Goal: Information Seeking & Learning: Check status

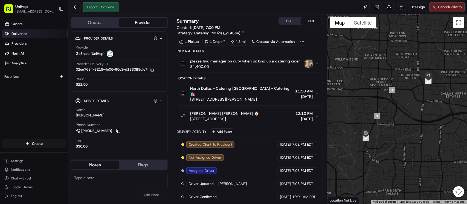
click at [29, 36] on link "Deliveries" at bounding box center [35, 34] width 66 height 9
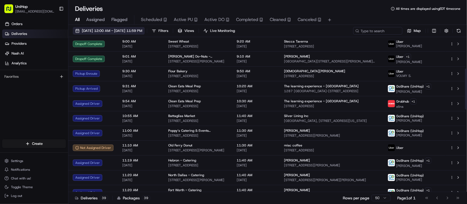
scroll to position [129, 0]
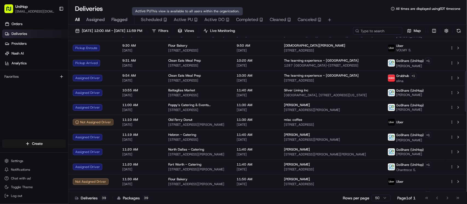
click at [177, 21] on span "Active PU" at bounding box center [183, 19] width 19 height 7
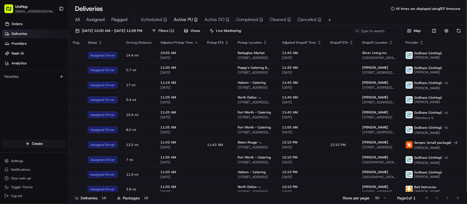
click at [40, 122] on div "Orders Deliveries Providers Nash AI Analytics Favorites" at bounding box center [34, 79] width 68 height 125
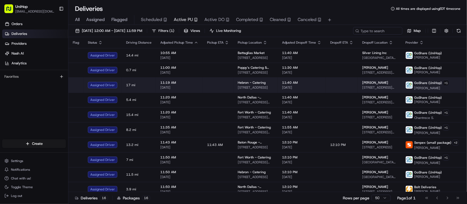
click at [259, 87] on span "3450 E Hebron Pkwy, Carrollton, TX 75010, United States" at bounding box center [256, 88] width 36 height 4
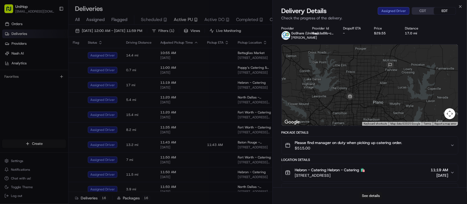
click at [373, 195] on button "See details" at bounding box center [370, 196] width 23 height 8
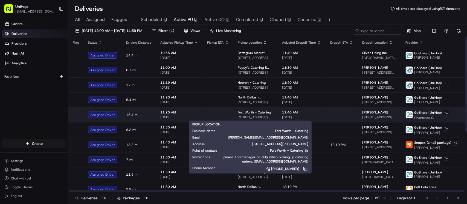
click at [252, 118] on span "4972 Overton Ridge Blvd, Fort Worth, TX 76132, USA" at bounding box center [256, 117] width 36 height 4
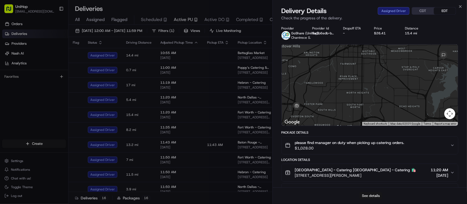
click at [375, 196] on button "See details" at bounding box center [370, 196] width 23 height 8
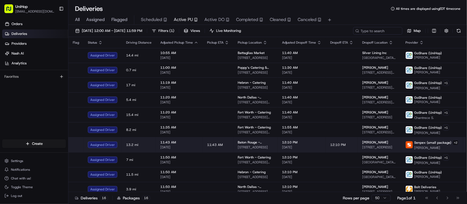
click at [288, 147] on span "[DATE]" at bounding box center [301, 147] width 39 height 4
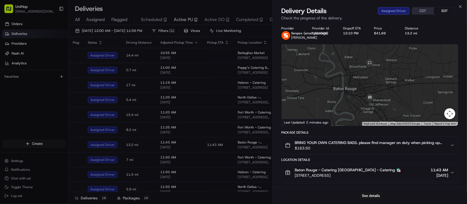
scroll to position [85, 0]
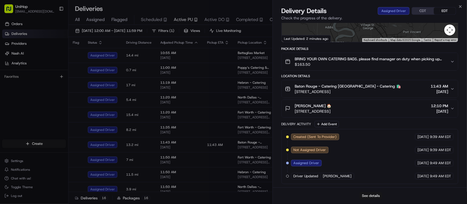
click at [373, 197] on button "See details" at bounding box center [370, 196] width 23 height 8
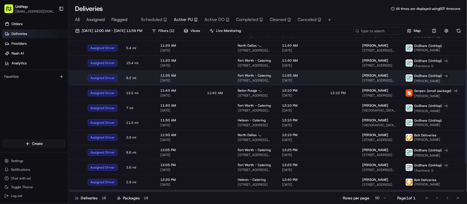
scroll to position [52, 0]
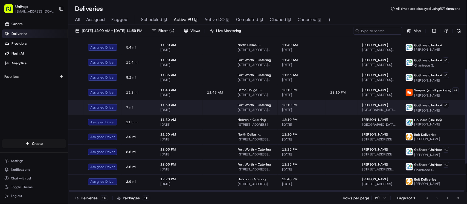
click at [362, 110] on span "[GEOGRAPHIC_DATA], [STREET_ADDRESS]" at bounding box center [379, 110] width 34 height 4
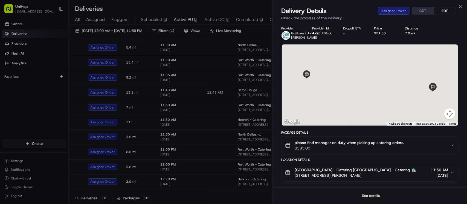
click at [378, 195] on button "See details" at bounding box center [370, 196] width 23 height 8
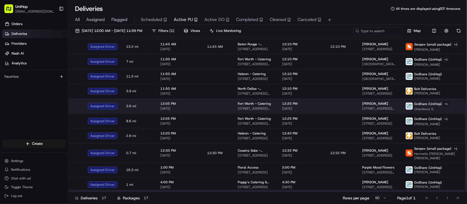
scroll to position [115, 0]
click at [281, 111] on td "12:25 PM Aug 18 2025" at bounding box center [301, 106] width 48 height 15
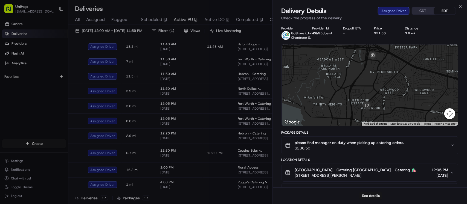
click at [367, 196] on button "See details" at bounding box center [370, 196] width 23 height 8
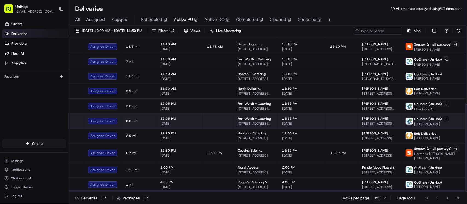
click at [306, 125] on span "[DATE]" at bounding box center [301, 124] width 39 height 4
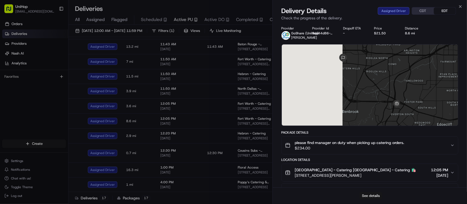
click at [367, 198] on button "See details" at bounding box center [370, 196] width 23 height 8
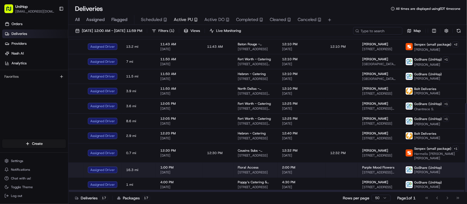
click at [304, 172] on span "[DATE]" at bounding box center [301, 173] width 39 height 4
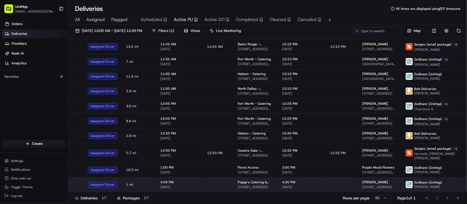
click at [284, 186] on span "[DATE]" at bounding box center [301, 187] width 39 height 4
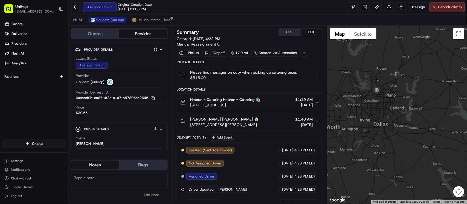
scroll to position [10, 0]
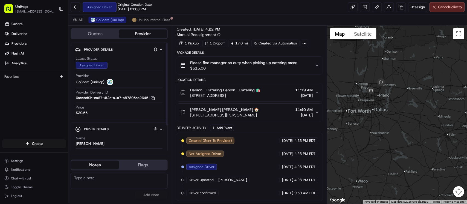
click at [31, 104] on div "Orders Deliveries Providers Nash AI Analytics Favorites" at bounding box center [34, 79] width 68 height 125
click at [23, 98] on div "Orders Deliveries Providers Nash AI Analytics Favorites" at bounding box center [34, 79] width 68 height 125
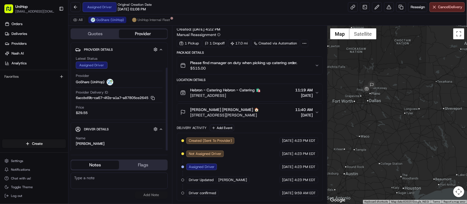
scroll to position [33, 0]
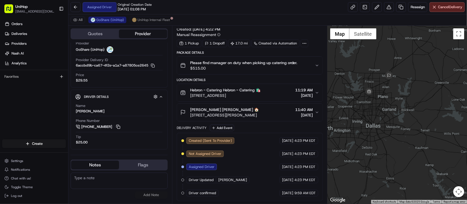
drag, startPoint x: 358, startPoint y: 87, endPoint x: 347, endPoint y: 59, distance: 30.3
click at [347, 59] on div at bounding box center [396, 115] width 139 height 179
click at [45, 104] on div "Orders Deliveries Providers Nash AI Analytics Favorites" at bounding box center [34, 79] width 68 height 125
click at [10, 97] on div "Orders Deliveries Providers Nash AI Analytics Favorites" at bounding box center [34, 79] width 68 height 125
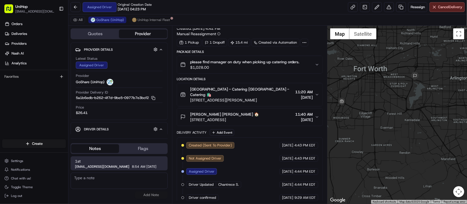
drag, startPoint x: 440, startPoint y: 70, endPoint x: 332, endPoint y: 62, distance: 108.6
click at [332, 63] on div at bounding box center [396, 115] width 139 height 179
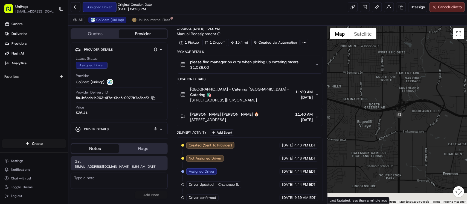
drag, startPoint x: 363, startPoint y: 125, endPoint x: 390, endPoint y: 81, distance: 51.7
click at [390, 81] on div at bounding box center [396, 115] width 139 height 179
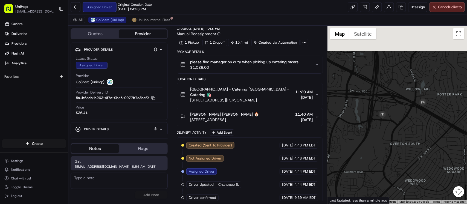
drag, startPoint x: 368, startPoint y: 70, endPoint x: 425, endPoint y: 118, distance: 74.9
click at [425, 118] on div at bounding box center [396, 115] width 139 height 179
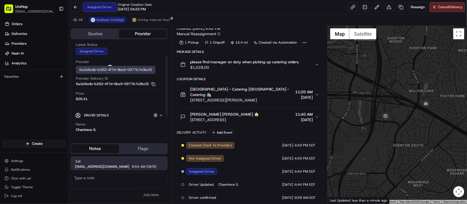
scroll to position [49, 0]
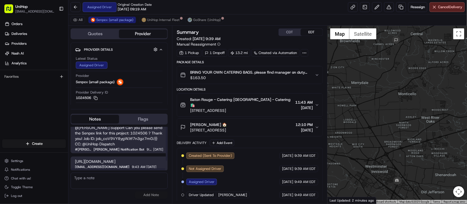
scroll to position [13, 0]
drag, startPoint x: 85, startPoint y: 163, endPoint x: 75, endPoint y: 157, distance: 12.2
click at [75, 159] on span "[URL][DOMAIN_NAME]" at bounding box center [119, 161] width 88 height 5
copy span "[URL][DOMAIN_NAME]"
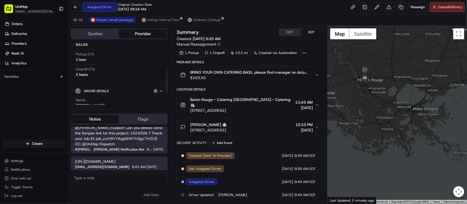
scroll to position [76, 0]
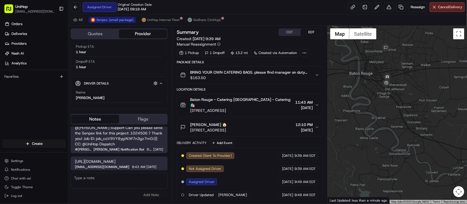
drag, startPoint x: 369, startPoint y: 84, endPoint x: 420, endPoint y: 97, distance: 53.0
click at [420, 97] on div at bounding box center [396, 115] width 139 height 179
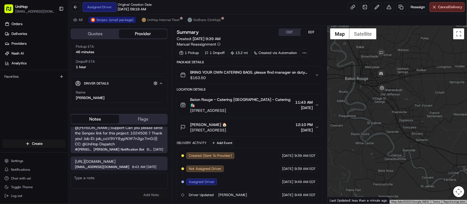
click at [292, 32] on button "CDT" at bounding box center [290, 32] width 22 height 7
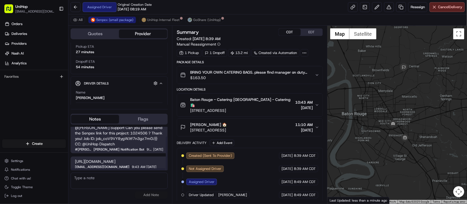
click at [102, 159] on span "https://web.senpex.com/track/order/2aa64748b579725e49c0f3bcb64e1978?c=us" at bounding box center [119, 161] width 88 height 5
drag, startPoint x: 92, startPoint y: 161, endPoint x: 73, endPoint y: 158, distance: 20.0
click at [73, 158] on div "https://web.senpex.com/track/order/2aa64748b579725e49c0f3bcb64e1978?c=us dispat…" at bounding box center [119, 164] width 97 height 14
copy span "https://web.senpex.com/track/order/2aa64748b579725e49c0f3bcb64e1978?c=us"
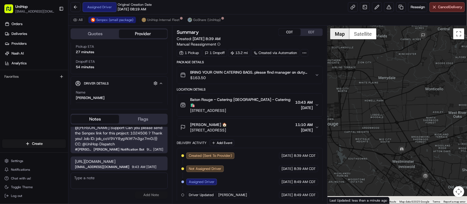
drag, startPoint x: 374, startPoint y: 102, endPoint x: 346, endPoint y: 27, distance: 80.2
click at [347, 28] on div at bounding box center [396, 115] width 139 height 179
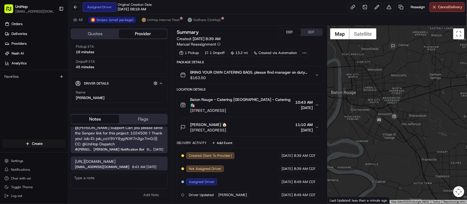
drag, startPoint x: 375, startPoint y: 92, endPoint x: 360, endPoint y: 65, distance: 30.5
click at [360, 65] on div at bounding box center [396, 115] width 139 height 179
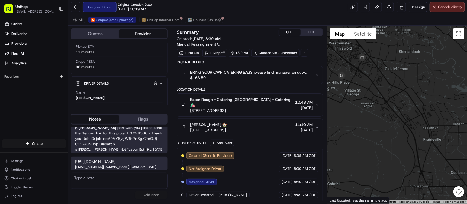
drag, startPoint x: 364, startPoint y: 88, endPoint x: 342, endPoint y: 31, distance: 61.3
click at [349, 42] on div at bounding box center [396, 115] width 139 height 179
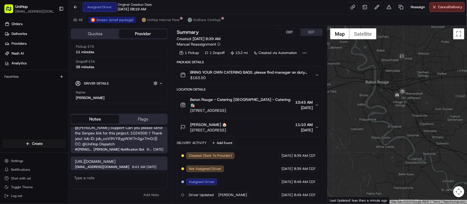
click at [257, 110] on button "Baton Rouge - Catering Baton Rouge - Catering 🛍️ 6555 Siegen Ln, Baton Rouge, L…" at bounding box center [249, 105] width 145 height 23
click at [258, 108] on span "6555 Siegen Ln, Baton Rouge, LA 70809, USA" at bounding box center [241, 110] width 103 height 5
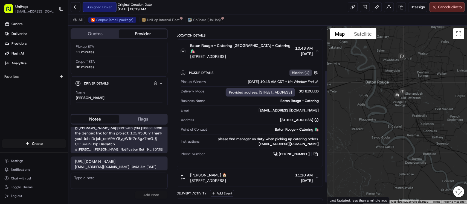
scroll to position [70, 0]
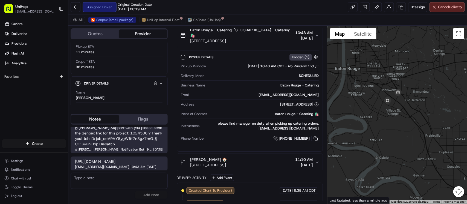
drag, startPoint x: 385, startPoint y: 93, endPoint x: 379, endPoint y: 77, distance: 17.0
click at [366, 63] on div at bounding box center [396, 115] width 139 height 179
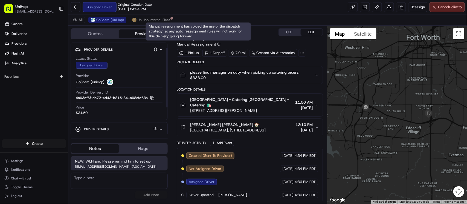
scroll to position [49, 0]
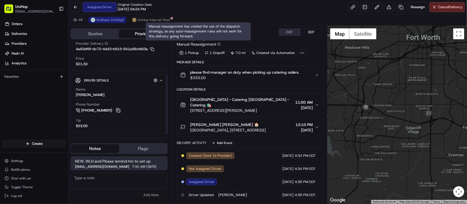
click at [118, 111] on button at bounding box center [118, 111] width 6 height 6
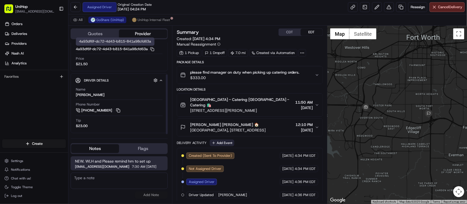
click at [223, 141] on button "Add Event" at bounding box center [222, 143] width 24 height 7
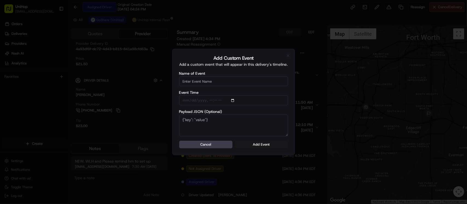
click at [226, 84] on input "Name of Event" at bounding box center [233, 82] width 109 height 10
type input "Driver Confirmed"
click at [258, 144] on button "Add Event" at bounding box center [261, 145] width 53 height 8
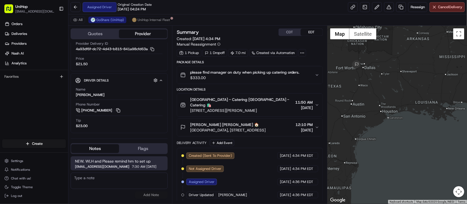
drag, startPoint x: 385, startPoint y: 82, endPoint x: 420, endPoint y: 109, distance: 43.9
click at [420, 109] on div at bounding box center [396, 115] width 139 height 179
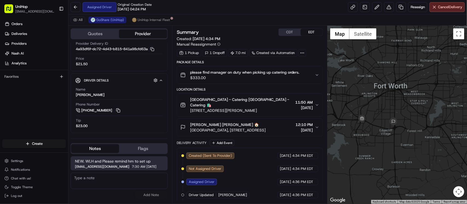
drag, startPoint x: 348, startPoint y: 79, endPoint x: 349, endPoint y: 52, distance: 27.1
click at [349, 52] on div at bounding box center [396, 115] width 139 height 179
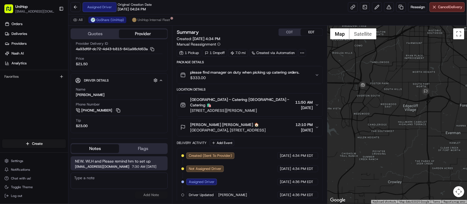
click at [404, 40] on div at bounding box center [396, 115] width 139 height 179
click at [115, 111] on button at bounding box center [118, 111] width 6 height 6
click at [117, 110] on button at bounding box center [118, 111] width 6 height 6
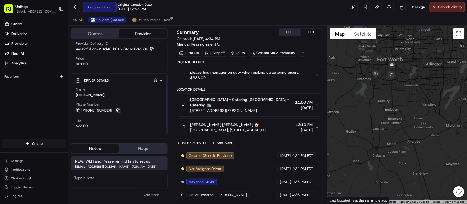
click at [118, 111] on button at bounding box center [118, 111] width 6 height 6
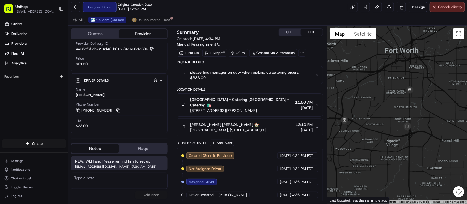
click at [290, 31] on button "CDT" at bounding box center [290, 32] width 22 height 7
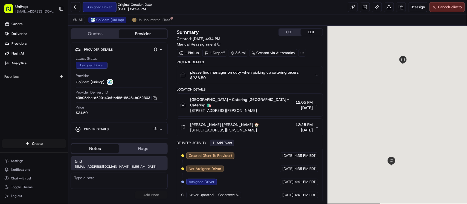
click at [231, 140] on button "Add Event" at bounding box center [222, 143] width 24 height 7
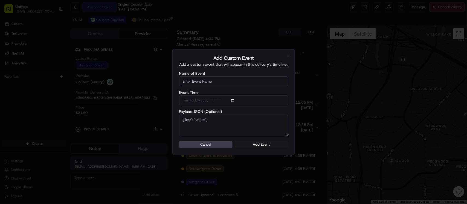
click at [210, 81] on input "Name of Event" at bounding box center [233, 82] width 109 height 10
type input "Driver Confirmed"
click at [257, 149] on div "Add Custom Event Add a custom event that will appear in this delivery's timelin…" at bounding box center [233, 102] width 122 height 107
click at [257, 147] on button "Add Event" at bounding box center [261, 145] width 53 height 8
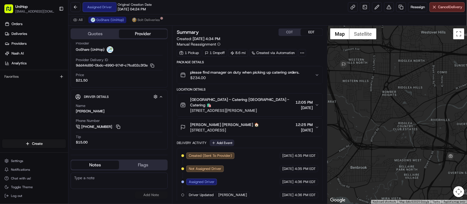
click at [229, 140] on button "Add Event" at bounding box center [222, 143] width 24 height 7
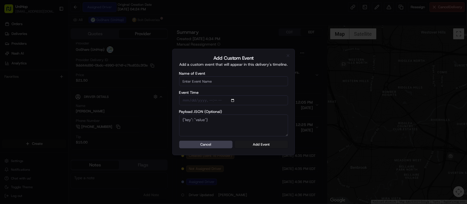
click at [222, 83] on input "Name of Event" at bounding box center [233, 82] width 109 height 10
type input "Driver Confirmed"
click at [271, 146] on button "Add Event" at bounding box center [261, 145] width 53 height 8
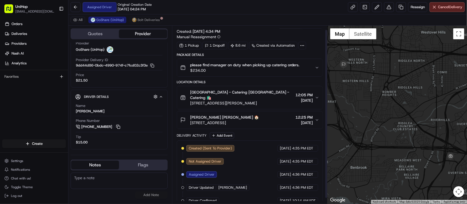
scroll to position [10, 0]
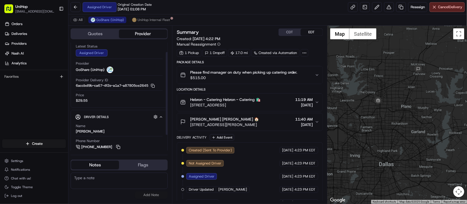
scroll to position [33, 0]
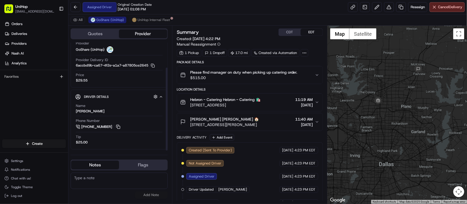
click at [121, 126] on button at bounding box center [118, 127] width 6 height 6
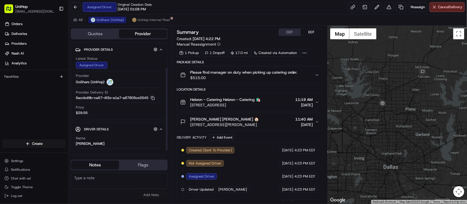
scroll to position [33, 0]
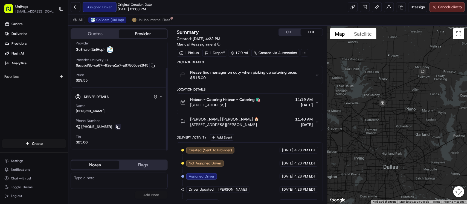
click at [117, 127] on button at bounding box center [118, 127] width 6 height 6
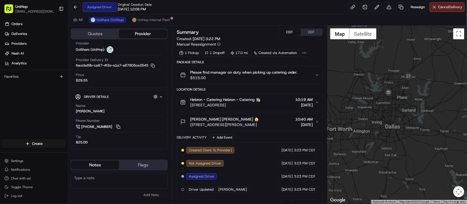
click at [285, 34] on button "CDT" at bounding box center [290, 32] width 22 height 7
click at [306, 33] on button "EDT" at bounding box center [311, 32] width 22 height 7
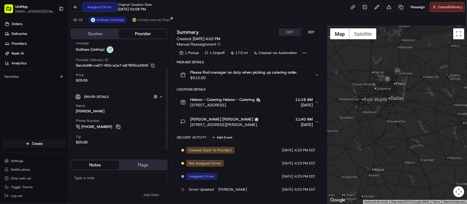
click at [116, 127] on button at bounding box center [118, 127] width 6 height 6
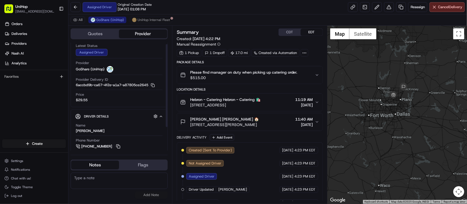
scroll to position [33, 0]
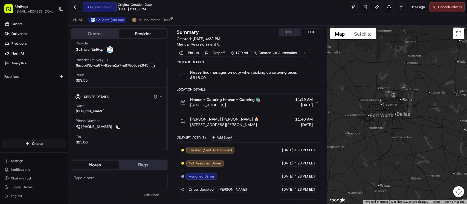
click at [115, 127] on link "[PHONE_NUMBER]" at bounding box center [98, 127] width 45 height 6
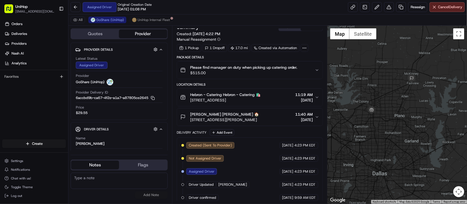
scroll to position [10, 0]
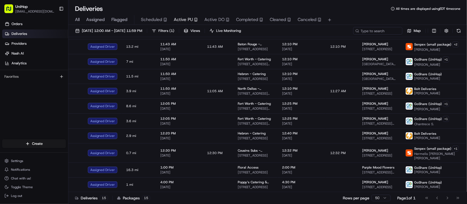
scroll to position [85, 0]
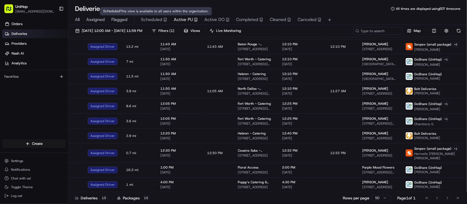
click at [147, 18] on span "Scheduled" at bounding box center [151, 19] width 21 height 7
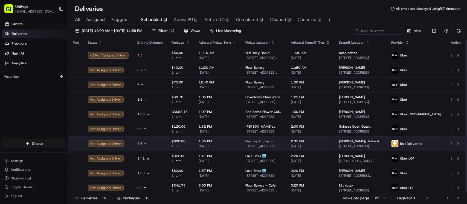
scroll to position [3, 0]
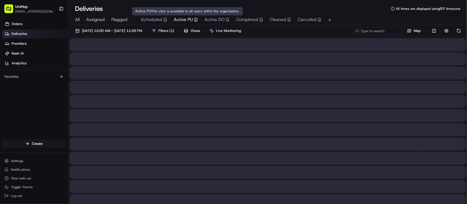
click at [178, 20] on span "Active PU" at bounding box center [183, 19] width 19 height 7
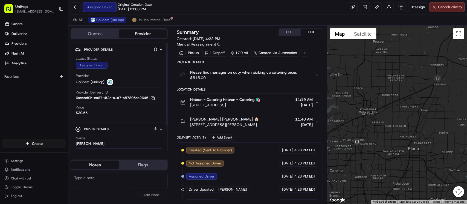
click at [145, 163] on button "Flags" at bounding box center [143, 165] width 48 height 9
click at [85, 166] on button "Notes" at bounding box center [95, 165] width 48 height 9
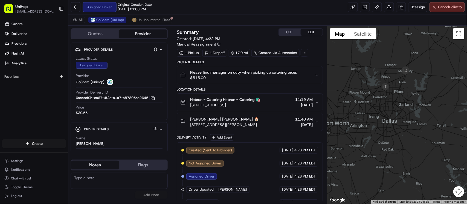
drag, startPoint x: 400, startPoint y: 79, endPoint x: 388, endPoint y: 49, distance: 32.5
click at [388, 49] on div at bounding box center [396, 115] width 139 height 179
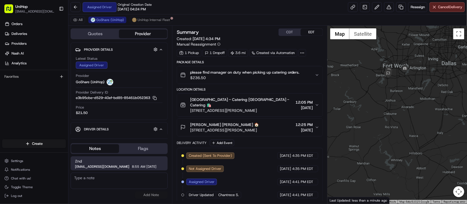
drag, startPoint x: 406, startPoint y: 73, endPoint x: 398, endPoint y: 54, distance: 20.6
click at [411, 67] on div "To navigate, press the arrow keys." at bounding box center [396, 115] width 139 height 179
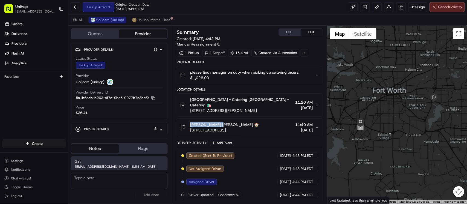
drag, startPoint x: 189, startPoint y: 120, endPoint x: 218, endPoint y: 121, distance: 28.4
click at [218, 122] on div "[PERSON_NAME] [PERSON_NAME] 🏠 [STREET_ADDRESS]" at bounding box center [219, 127] width 78 height 11
copy span "[PERSON_NAME]"
click at [292, 33] on button "CDT" at bounding box center [290, 32] width 22 height 7
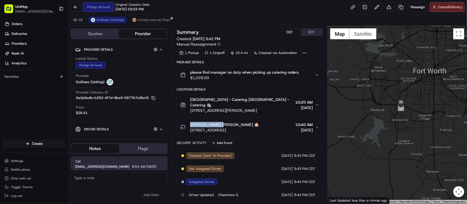
drag, startPoint x: 370, startPoint y: 101, endPoint x: 424, endPoint y: 105, distance: 54.3
click at [424, 105] on div at bounding box center [396, 115] width 139 height 179
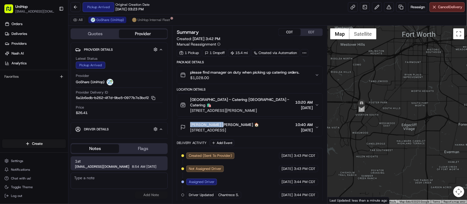
drag, startPoint x: 392, startPoint y: 89, endPoint x: 407, endPoint y: 76, distance: 19.2
click at [407, 76] on div at bounding box center [396, 115] width 139 height 179
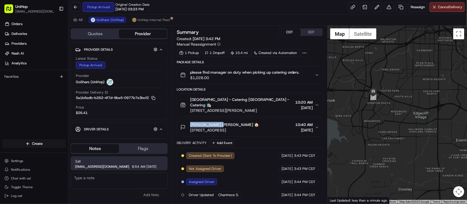
drag, startPoint x: 430, startPoint y: 75, endPoint x: 400, endPoint y: 87, distance: 33.1
click at [400, 87] on div at bounding box center [396, 115] width 139 height 179
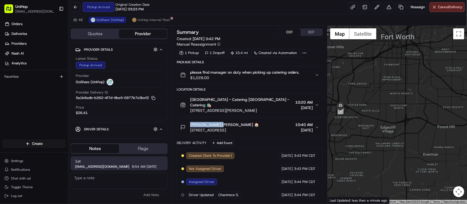
click at [407, 92] on div at bounding box center [396, 115] width 139 height 179
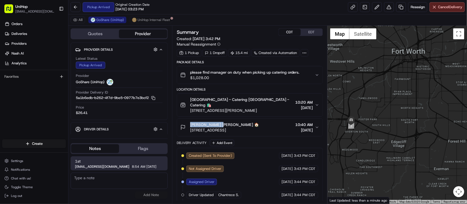
drag, startPoint x: 389, startPoint y: 108, endPoint x: 394, endPoint y: 123, distance: 15.8
click at [394, 123] on div at bounding box center [396, 115] width 139 height 179
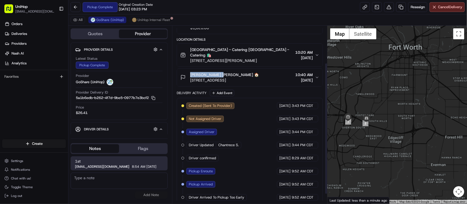
scroll to position [63, 0]
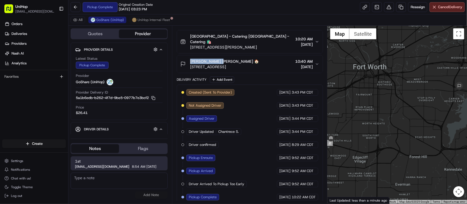
drag, startPoint x: 399, startPoint y: 93, endPoint x: 363, endPoint y: 112, distance: 41.3
click at [363, 112] on div at bounding box center [396, 115] width 139 height 179
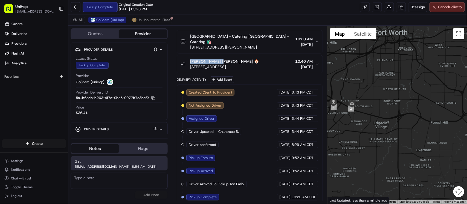
drag, startPoint x: 383, startPoint y: 115, endPoint x: 407, endPoint y: 79, distance: 43.0
click at [407, 79] on div at bounding box center [396, 115] width 139 height 179
click at [366, 61] on div at bounding box center [396, 115] width 139 height 179
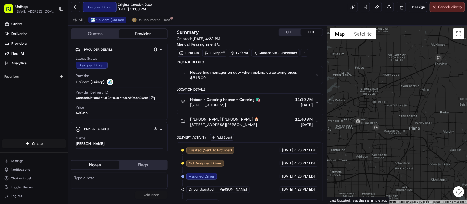
drag, startPoint x: 360, startPoint y: 115, endPoint x: 388, endPoint y: 72, distance: 51.3
click at [388, 72] on div at bounding box center [396, 115] width 139 height 179
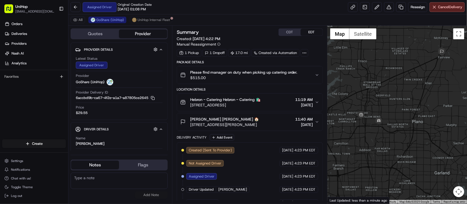
drag, startPoint x: 369, startPoint y: 100, endPoint x: 379, endPoint y: 78, distance: 24.6
click at [379, 78] on div at bounding box center [396, 115] width 139 height 179
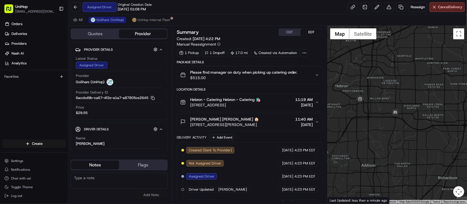
drag, startPoint x: 379, startPoint y: 73, endPoint x: 383, endPoint y: 66, distance: 7.8
click at [383, 66] on div at bounding box center [396, 115] width 139 height 179
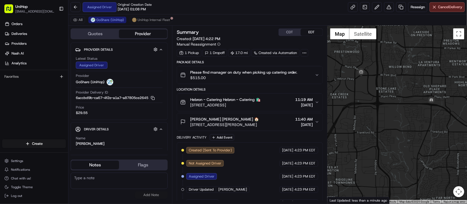
click at [394, 72] on div at bounding box center [396, 115] width 139 height 179
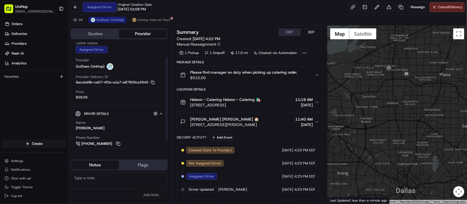
scroll to position [33, 0]
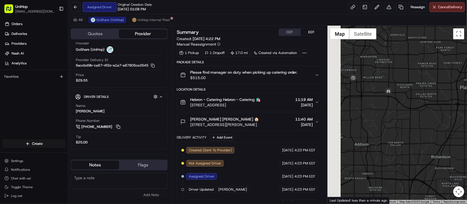
drag, startPoint x: 374, startPoint y: 80, endPoint x: 424, endPoint y: 61, distance: 53.2
click at [424, 61] on div at bounding box center [396, 115] width 139 height 179
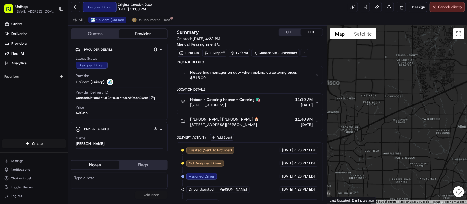
drag, startPoint x: 394, startPoint y: 54, endPoint x: 399, endPoint y: 39, distance: 15.8
click at [399, 39] on div at bounding box center [396, 115] width 139 height 179
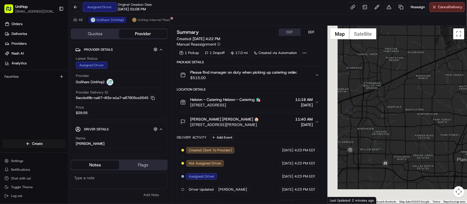
drag, startPoint x: 366, startPoint y: 126, endPoint x: 399, endPoint y: 51, distance: 81.7
click at [399, 52] on div at bounding box center [396, 115] width 139 height 179
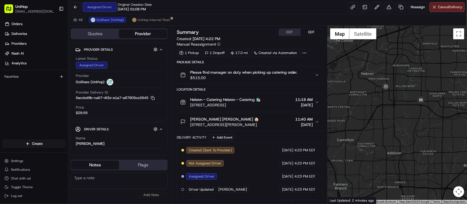
drag, startPoint x: 377, startPoint y: 89, endPoint x: 383, endPoint y: 86, distance: 7.2
click at [389, 95] on div at bounding box center [396, 115] width 139 height 179
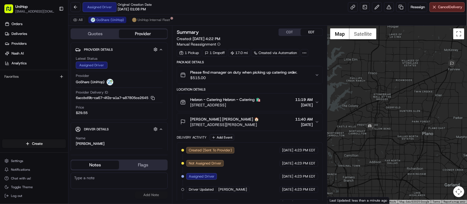
drag, startPoint x: 363, startPoint y: 97, endPoint x: 376, endPoint y: 81, distance: 20.8
click at [381, 70] on div at bounding box center [396, 115] width 139 height 179
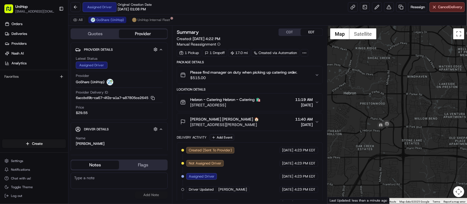
drag, startPoint x: 377, startPoint y: 108, endPoint x: 374, endPoint y: 80, distance: 27.7
click at [374, 80] on div at bounding box center [396, 115] width 139 height 179
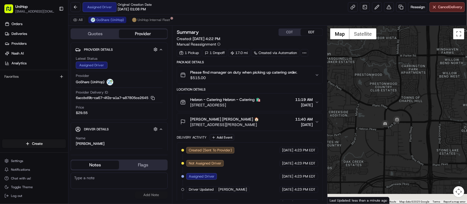
drag, startPoint x: 385, startPoint y: 114, endPoint x: 384, endPoint y: 77, distance: 36.7
click at [384, 77] on div at bounding box center [396, 115] width 139 height 179
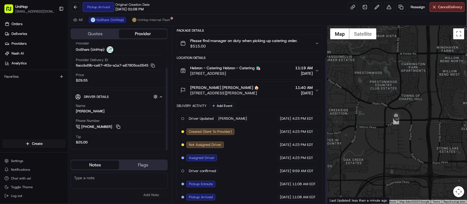
scroll to position [37, 0]
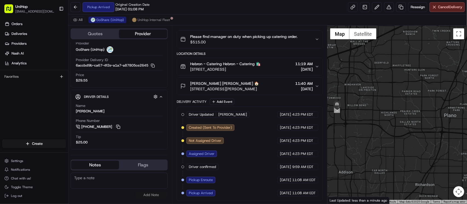
drag, startPoint x: 411, startPoint y: 74, endPoint x: 348, endPoint y: 75, distance: 63.2
click at [347, 74] on div at bounding box center [396, 115] width 139 height 179
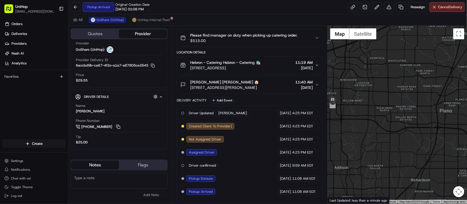
click at [251, 68] on span "3450 E Hebron Pkwy, Carrollton, TX 75010, United States" at bounding box center [225, 67] width 70 height 5
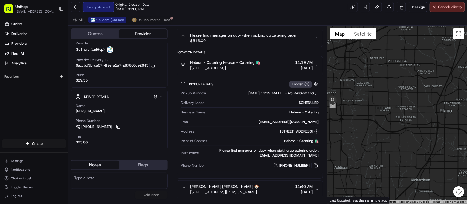
drag, startPoint x: 190, startPoint y: 69, endPoint x: 281, endPoint y: 69, distance: 90.8
click at [260, 69] on span "3450 E Hebron Pkwy, Carrollton, TX 75010, United States" at bounding box center [225, 67] width 70 height 5
copy span "3450 E Hebron Pkwy, Carrollton, TX 75010, United"
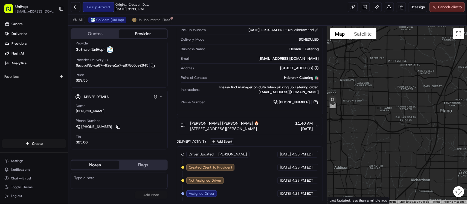
drag, startPoint x: 252, startPoint y: 128, endPoint x: 188, endPoint y: 130, distance: 64.5
click at [188, 130] on div "Dianne Buffington Dianne Buffington 🏠 4510 Medical Center Dr, McKinney, TX 7506…" at bounding box center [247, 126] width 135 height 11
copy span "4510 Medical Center Dr, McKinney, TX 75069, USA"
click at [121, 126] on button at bounding box center [118, 127] width 6 height 6
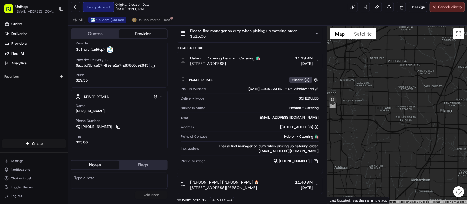
scroll to position [0, 0]
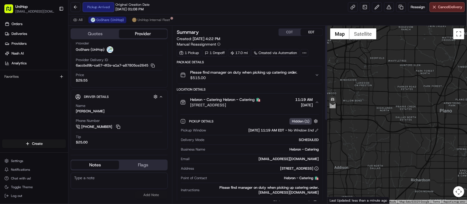
click at [291, 32] on button "CDT" at bounding box center [290, 32] width 22 height 7
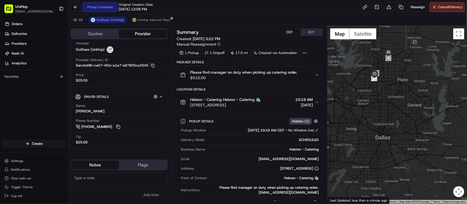
click div
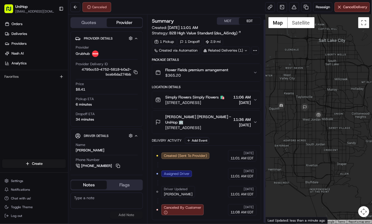
scroll to position [6, 0]
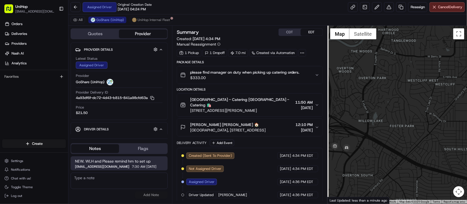
drag, startPoint x: 353, startPoint y: 113, endPoint x: 387, endPoint y: 43, distance: 78.0
click at [387, 43] on div at bounding box center [396, 115] width 139 height 179
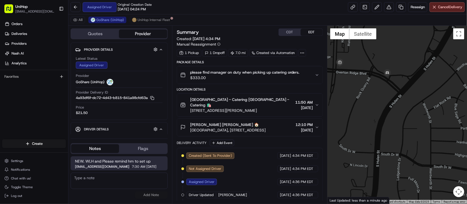
drag, startPoint x: 368, startPoint y: 73, endPoint x: 392, endPoint y: 121, distance: 53.8
click at [392, 121] on div at bounding box center [396, 115] width 139 height 179
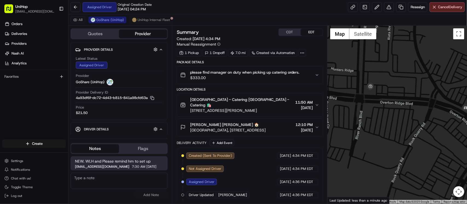
drag, startPoint x: 361, startPoint y: 88, endPoint x: 407, endPoint y: 119, distance: 55.6
click at [407, 119] on div at bounding box center [396, 115] width 139 height 179
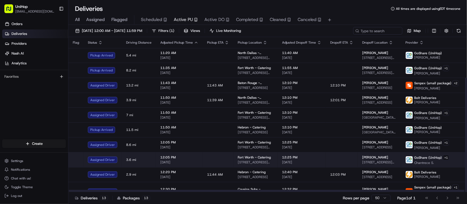
scroll to position [55, 0]
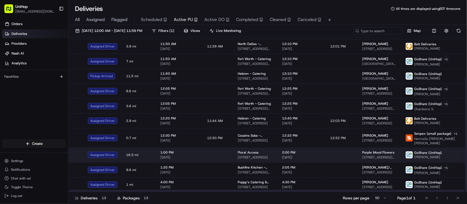
click at [346, 153] on td at bounding box center [342, 155] width 32 height 15
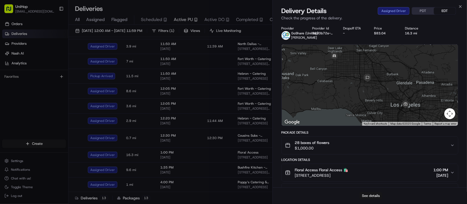
click at [375, 198] on button "See details" at bounding box center [370, 196] width 23 height 8
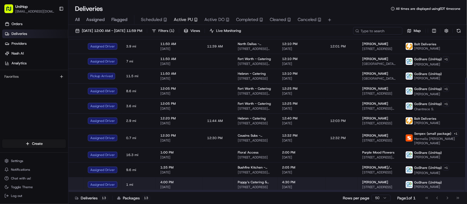
click at [377, 181] on div "Leah Bourne" at bounding box center [379, 182] width 34 height 4
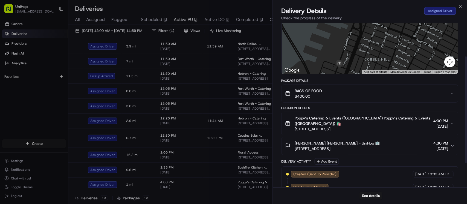
scroll to position [90, 0]
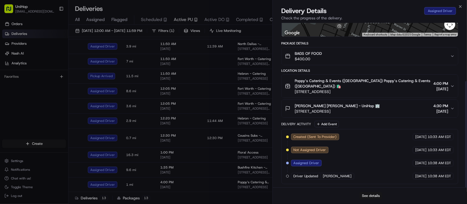
click at [372, 196] on button "See details" at bounding box center [370, 196] width 23 height 8
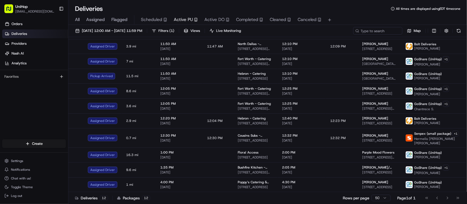
drag, startPoint x: 195, startPoint y: 13, endPoint x: 244, endPoint y: 20, distance: 48.9
click at [244, 19] on span "Completed" at bounding box center [247, 19] width 22 height 7
click at [244, 20] on span "Completed" at bounding box center [247, 19] width 22 height 7
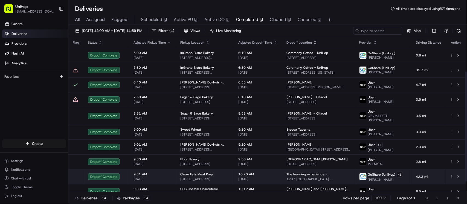
scroll to position [63, 0]
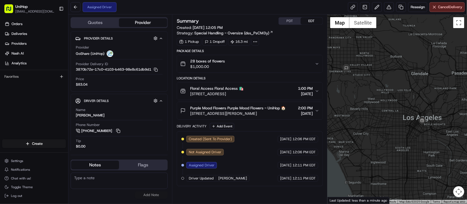
drag, startPoint x: 387, startPoint y: 80, endPoint x: 373, endPoint y: 70, distance: 17.2
click at [373, 70] on div at bounding box center [396, 109] width 139 height 190
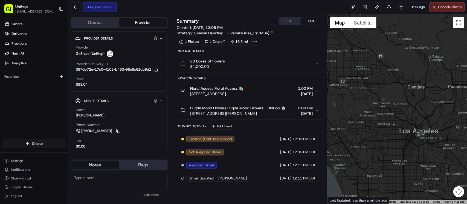
drag, startPoint x: 378, startPoint y: 58, endPoint x: 385, endPoint y: 77, distance: 20.3
click at [385, 77] on div at bounding box center [396, 109] width 139 height 190
click at [56, 102] on div "Orders Deliveries Providers Nash AI Analytics Favorites" at bounding box center [34, 79] width 68 height 125
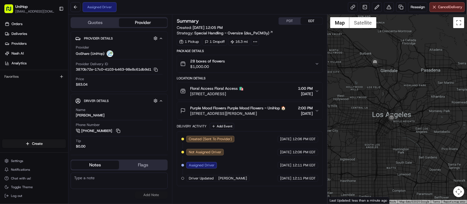
drag, startPoint x: 402, startPoint y: 95, endPoint x: 366, endPoint y: 73, distance: 41.8
click at [366, 73] on div at bounding box center [396, 109] width 139 height 190
click at [48, 107] on div "Orders Deliveries Providers Nash AI Analytics Favorites" at bounding box center [34, 79] width 68 height 125
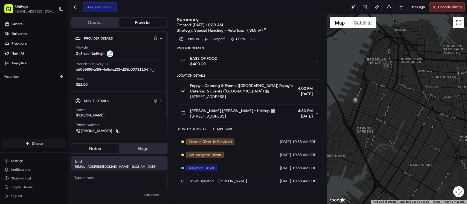
click at [30, 98] on div "Orders Deliveries Providers Nash AI Analytics Favorites" at bounding box center [34, 79] width 68 height 125
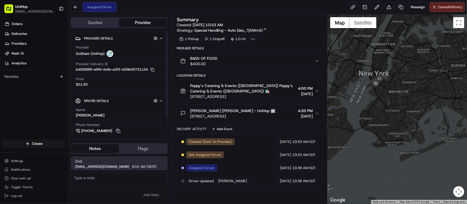
click at [39, 104] on div "Orders Deliveries Providers Nash AI Analytics Favorites" at bounding box center [34, 79] width 68 height 125
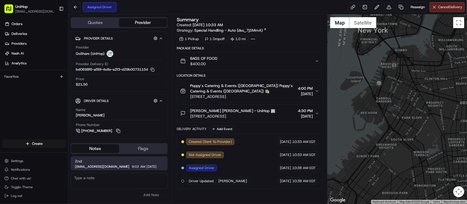
drag, startPoint x: 372, startPoint y: 87, endPoint x: 433, endPoint y: 95, distance: 61.7
click at [433, 95] on div at bounding box center [396, 109] width 139 height 190
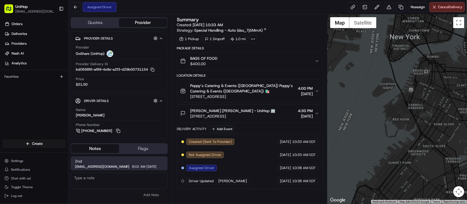
drag, startPoint x: 384, startPoint y: 95, endPoint x: 417, endPoint y: 102, distance: 33.7
click at [417, 102] on div at bounding box center [396, 109] width 139 height 190
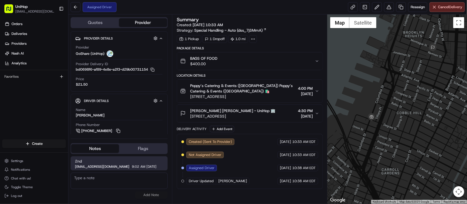
drag, startPoint x: 416, startPoint y: 74, endPoint x: 412, endPoint y: 85, distance: 12.1
click at [412, 85] on div at bounding box center [396, 109] width 139 height 190
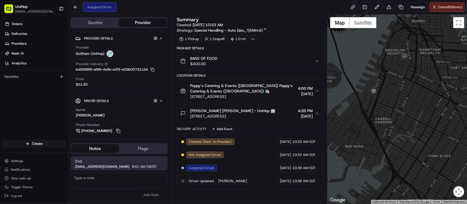
drag, startPoint x: 378, startPoint y: 68, endPoint x: 388, endPoint y: 42, distance: 27.9
click at [388, 42] on div at bounding box center [396, 109] width 139 height 190
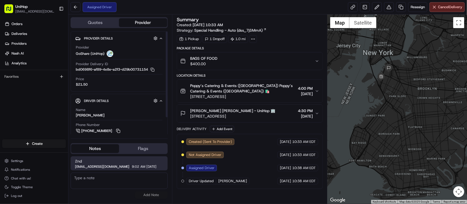
click at [43, 111] on div "Orders Deliveries Providers Nash AI Analytics Favorites" at bounding box center [34, 79] width 68 height 125
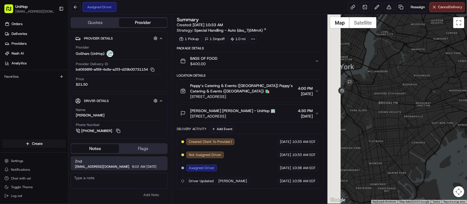
drag, startPoint x: 359, startPoint y: 96, endPoint x: 424, endPoint y: 70, distance: 70.1
click at [430, 68] on div at bounding box center [396, 109] width 139 height 190
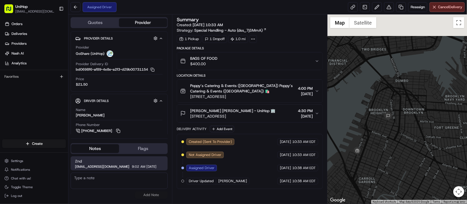
drag, startPoint x: 368, startPoint y: 80, endPoint x: 381, endPoint y: 162, distance: 83.1
click at [381, 162] on div at bounding box center [396, 109] width 139 height 190
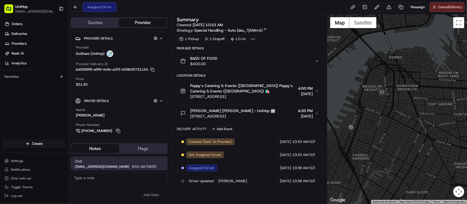
drag, startPoint x: 370, startPoint y: 89, endPoint x: 363, endPoint y: 64, distance: 26.1
click at [363, 64] on div at bounding box center [396, 109] width 139 height 190
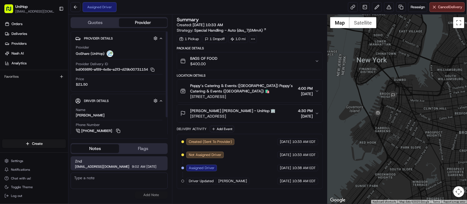
click at [14, 99] on div "Orders Deliveries Providers Nash AI Analytics Favorites" at bounding box center [34, 79] width 68 height 125
click at [35, 100] on div "Orders Deliveries Providers Nash AI Analytics Favorites" at bounding box center [34, 79] width 68 height 125
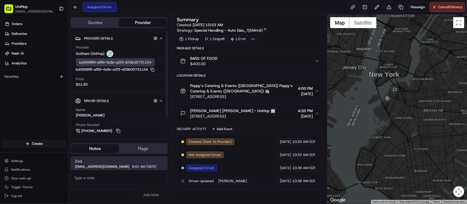
click at [27, 101] on div "Orders Deliveries Providers Nash AI Analytics Favorites" at bounding box center [34, 79] width 68 height 125
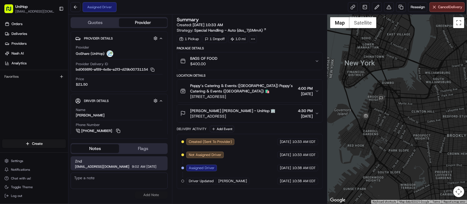
drag, startPoint x: 402, startPoint y: 109, endPoint x: 443, endPoint y: 110, distance: 40.2
click at [443, 110] on div at bounding box center [396, 109] width 139 height 190
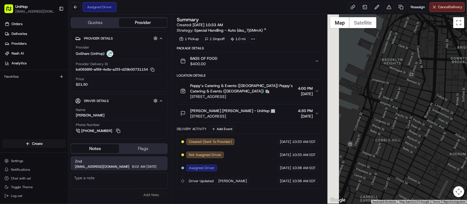
drag, startPoint x: 409, startPoint y: 116, endPoint x: 458, endPoint y: 105, distance: 51.1
click at [458, 105] on div at bounding box center [396, 109] width 139 height 190
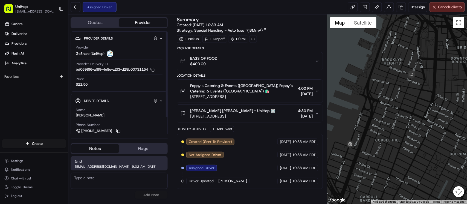
click at [11, 120] on div "Orders Deliveries Providers Nash AI Analytics Favorites" at bounding box center [34, 79] width 68 height 125
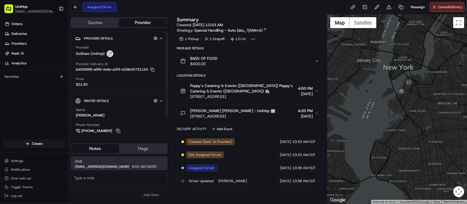
click at [36, 108] on div "Orders Deliveries Providers Nash AI Analytics Favorites" at bounding box center [34, 79] width 68 height 125
click at [7, 100] on div "Orders Deliveries Providers Nash AI Analytics Favorites" at bounding box center [34, 79] width 68 height 125
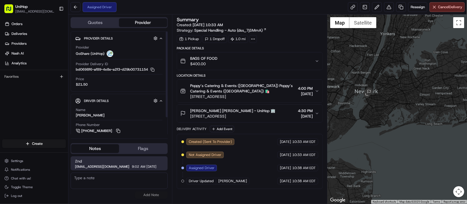
click at [30, 104] on div "Orders Deliveries Providers Nash AI Analytics Favorites" at bounding box center [34, 79] width 68 height 125
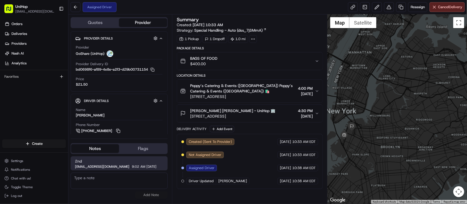
drag, startPoint x: 356, startPoint y: 103, endPoint x: 370, endPoint y: 57, distance: 48.0
click at [370, 56] on div at bounding box center [396, 109] width 139 height 190
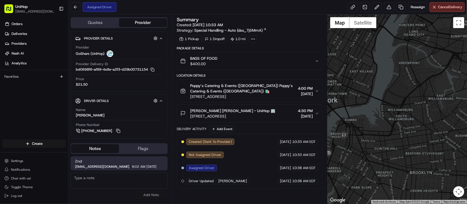
drag, startPoint x: 351, startPoint y: 99, endPoint x: 379, endPoint y: 55, distance: 51.8
click at [379, 55] on div at bounding box center [396, 109] width 139 height 190
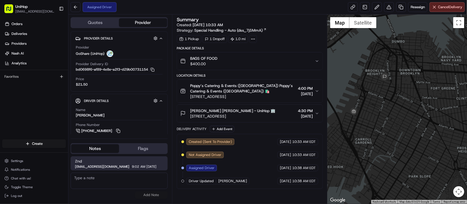
drag, startPoint x: 364, startPoint y: 111, endPoint x: 367, endPoint y: 93, distance: 18.0
click at [367, 93] on div at bounding box center [396, 109] width 139 height 190
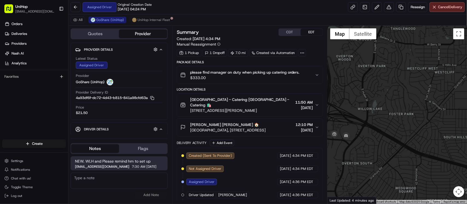
drag, startPoint x: 355, startPoint y: 109, endPoint x: 404, endPoint y: 61, distance: 69.0
click at [404, 61] on div at bounding box center [396, 115] width 139 height 179
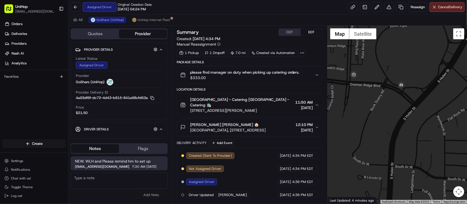
drag, startPoint x: 419, startPoint y: 65, endPoint x: 334, endPoint y: 98, distance: 91.3
click at [334, 98] on div at bounding box center [396, 115] width 139 height 179
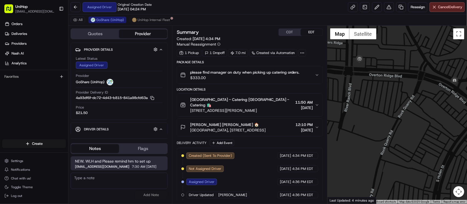
drag, startPoint x: 374, startPoint y: 96, endPoint x: 398, endPoint y: 83, distance: 26.7
click at [398, 83] on div at bounding box center [396, 115] width 139 height 179
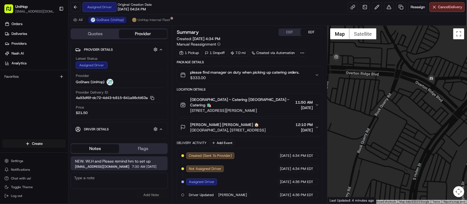
drag, startPoint x: 443, startPoint y: 96, endPoint x: 419, endPoint y: 93, distance: 24.2
click at [419, 93] on div at bounding box center [396, 115] width 139 height 179
drag, startPoint x: 401, startPoint y: 96, endPoint x: 409, endPoint y: 100, distance: 8.6
click at [409, 100] on div at bounding box center [396, 115] width 139 height 179
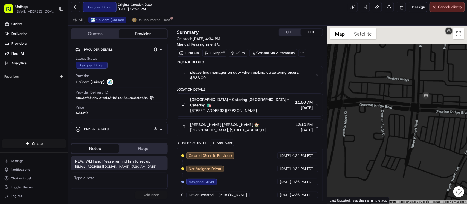
drag, startPoint x: 356, startPoint y: 64, endPoint x: 439, endPoint y: 100, distance: 91.0
click at [439, 100] on div at bounding box center [396, 115] width 139 height 179
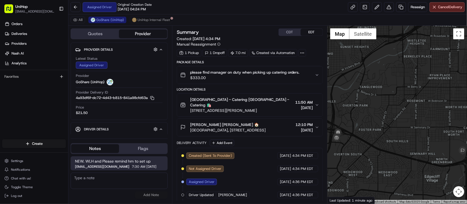
drag, startPoint x: 358, startPoint y: 115, endPoint x: 376, endPoint y: 70, distance: 48.9
click at [376, 70] on div at bounding box center [396, 115] width 139 height 179
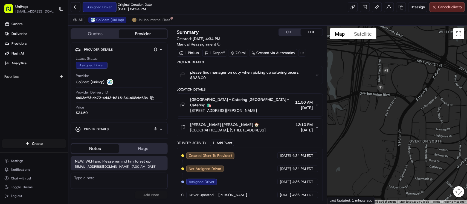
click at [389, 64] on div at bounding box center [396, 115] width 139 height 179
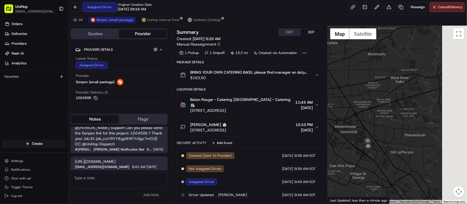
drag, startPoint x: 405, startPoint y: 145, endPoint x: 361, endPoint y: 85, distance: 74.2
click at [361, 84] on div at bounding box center [396, 115] width 139 height 179
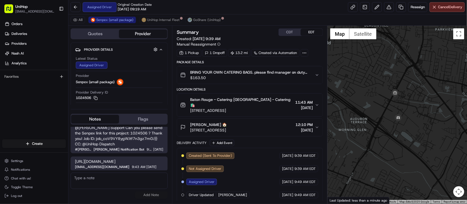
drag, startPoint x: 358, startPoint y: 98, endPoint x: 466, endPoint y: 133, distance: 113.7
click at [466, 133] on div at bounding box center [396, 115] width 139 height 179
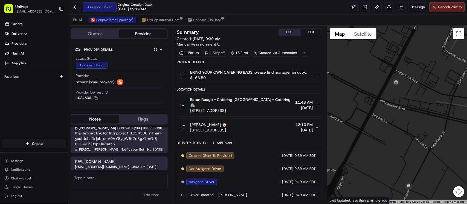
drag, startPoint x: 390, startPoint y: 74, endPoint x: 358, endPoint y: 78, distance: 31.7
click at [358, 78] on div at bounding box center [396, 115] width 139 height 179
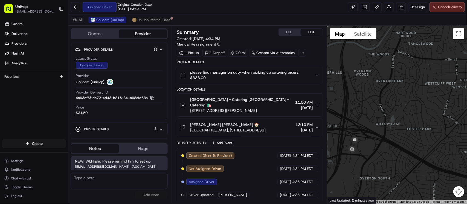
drag, startPoint x: 367, startPoint y: 148, endPoint x: 397, endPoint y: 107, distance: 50.7
click at [397, 107] on div at bounding box center [396, 115] width 139 height 179
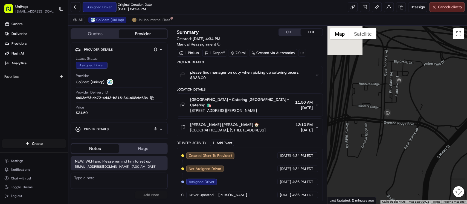
drag, startPoint x: 371, startPoint y: 115, endPoint x: 423, endPoint y: 104, distance: 53.3
click at [423, 104] on div at bounding box center [396, 115] width 139 height 179
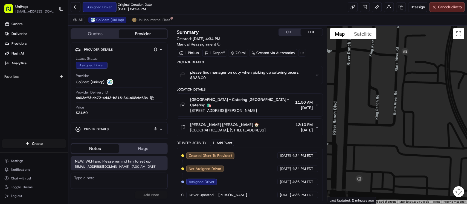
drag, startPoint x: 400, startPoint y: 111, endPoint x: 389, endPoint y: 62, distance: 50.6
click at [389, 62] on div at bounding box center [396, 115] width 139 height 179
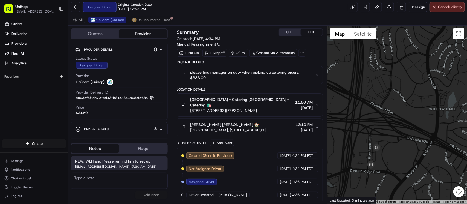
drag, startPoint x: 372, startPoint y: 118, endPoint x: 371, endPoint y: 76, distance: 42.1
click at [371, 76] on div at bounding box center [396, 115] width 139 height 179
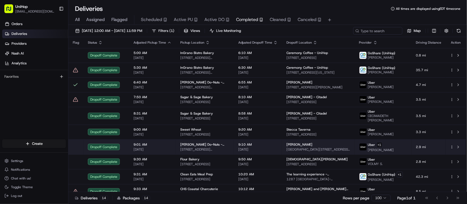
scroll to position [63, 0]
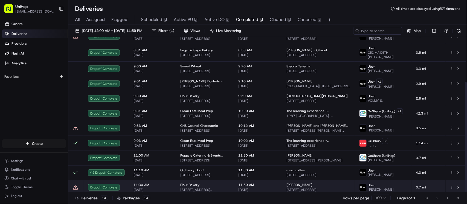
click at [282, 180] on td "11:50 AM [DATE]" at bounding box center [258, 187] width 48 height 15
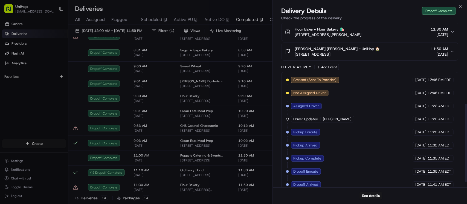
scroll to position [182, 0]
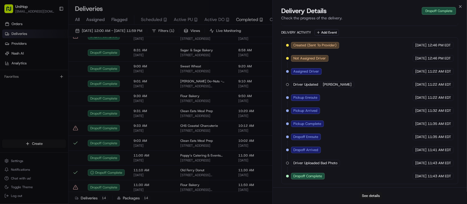
click at [374, 195] on button "See details" at bounding box center [370, 196] width 23 height 8
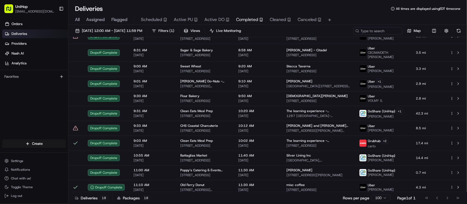
click at [186, 21] on span "Active PU" at bounding box center [183, 19] width 19 height 7
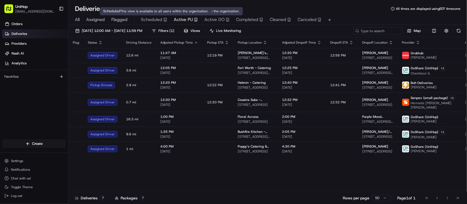
click at [161, 19] on span "Scheduled" at bounding box center [151, 19] width 21 height 7
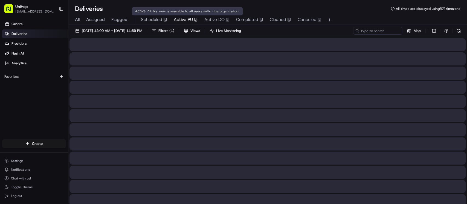
click at [189, 19] on span "Active PU" at bounding box center [183, 19] width 19 height 7
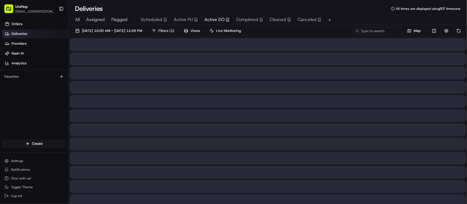
click at [217, 16] on button "Active DO" at bounding box center [216, 19] width 25 height 9
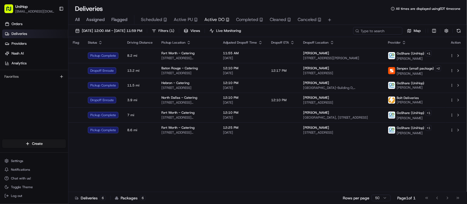
click at [251, 164] on div "Flag Status Driving Distance Pickup Location Adjusted Dropoff Time Dropoff ETA …" at bounding box center [266, 114] width 397 height 155
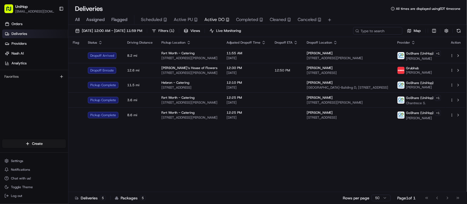
drag, startPoint x: 235, startPoint y: 143, endPoint x: 230, endPoint y: 132, distance: 11.9
click at [235, 142] on div "Flag Status Driving Distance Pickup Location Adjusted Dropoff Time Dropoff ETA …" at bounding box center [266, 114] width 397 height 155
click at [191, 20] on span "Active PU" at bounding box center [183, 19] width 19 height 7
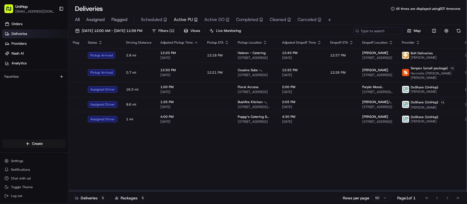
click at [333, 159] on div "Flag Status Driving Distance Adjusted Pickup Time Pickup ETA Pickup Location Ad…" at bounding box center [273, 114] width 411 height 155
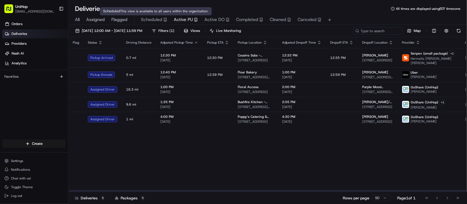
click at [155, 21] on span "Scheduled" at bounding box center [151, 19] width 21 height 7
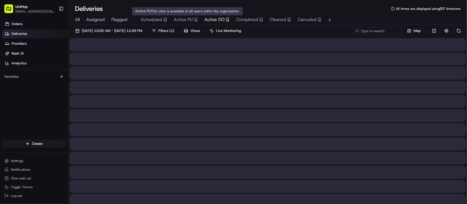
click at [210, 18] on span "Active DO" at bounding box center [214, 19] width 20 height 7
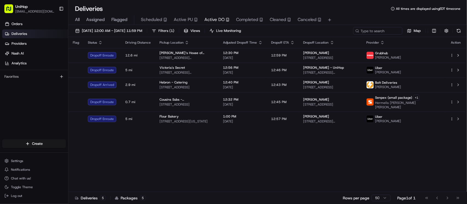
click at [156, 148] on div "Flag Status Driving Distance Pickup Location Adjusted Dropoff Time Dropoff ETA …" at bounding box center [266, 114] width 397 height 155
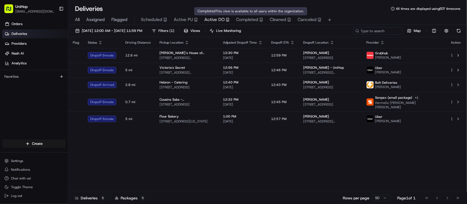
click at [176, 21] on span "Active PU" at bounding box center [183, 19] width 19 height 7
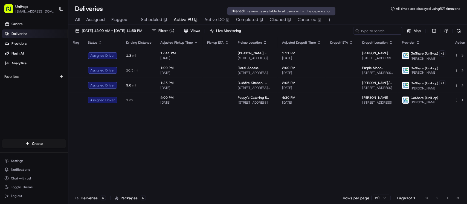
click at [144, 154] on div "Flag Status Driving Distance Adjusted Pickup Time Pickup ETA Pickup Location Ad…" at bounding box center [269, 114] width 402 height 155
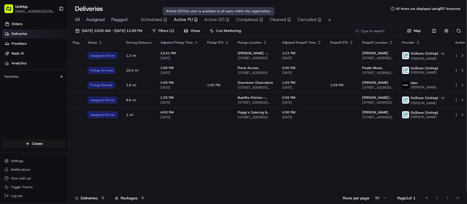
click at [241, 18] on span "Completed" at bounding box center [247, 19] width 22 height 7
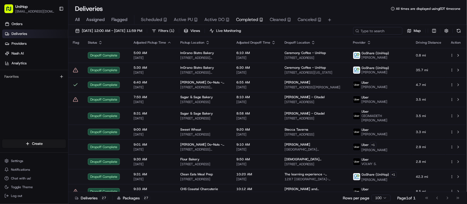
scroll to position [259, 0]
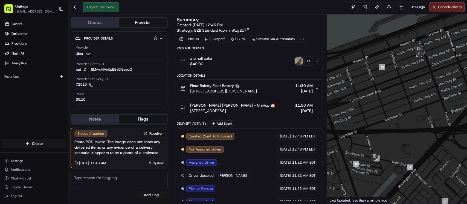
scroll to position [58, 0]
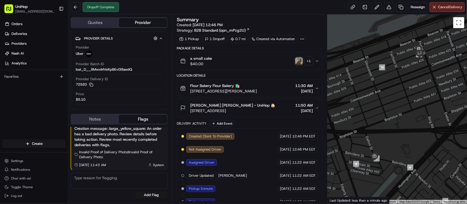
click at [300, 62] on img "button" at bounding box center [299, 61] width 8 height 8
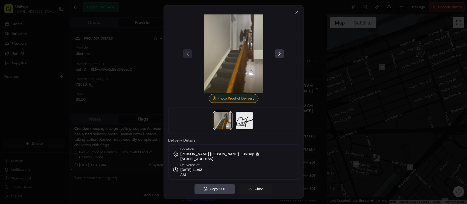
click at [281, 53] on button at bounding box center [279, 53] width 9 height 9
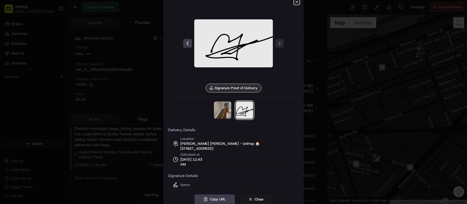
click at [297, 3] on icon "button" at bounding box center [297, 2] width 2 height 2
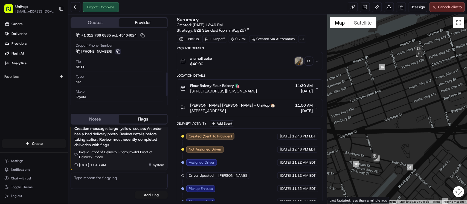
scroll to position [123, 0]
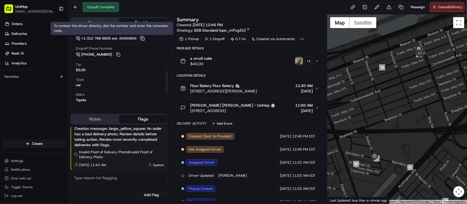
click at [145, 38] on button at bounding box center [142, 39] width 6 height 6
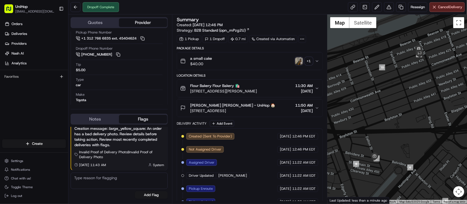
click at [256, 89] on div "Flour Bakery Flour Bakery 🛍️" at bounding box center [223, 85] width 67 height 5
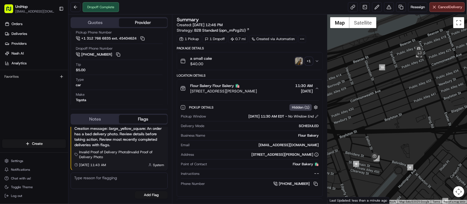
click at [256, 89] on div "Flour Bakery Flour Bakery 🛍️" at bounding box center [223, 85] width 67 height 5
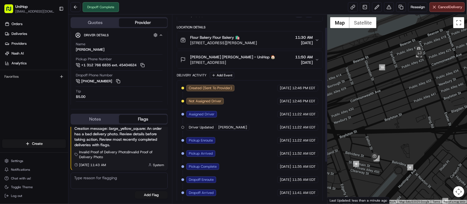
scroll to position [17, 0]
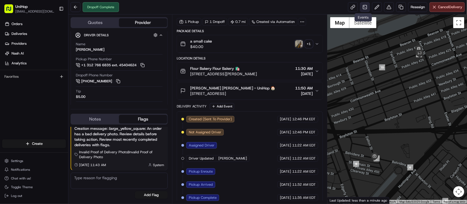
click at [362, 8] on link at bounding box center [365, 7] width 10 height 10
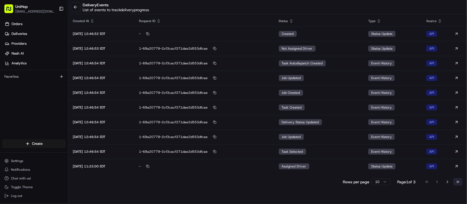
click at [459, 183] on button "Go to last page" at bounding box center [457, 183] width 9 height 8
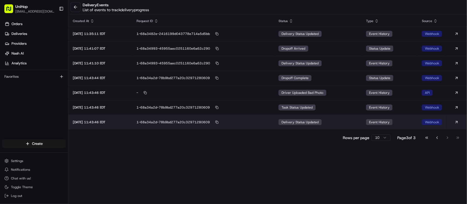
click at [305, 125] on div "delivery status updated" at bounding box center [299, 122] width 43 height 6
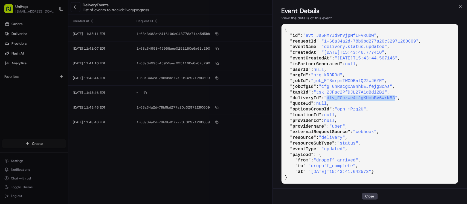
drag, startPoint x: 330, startPoint y: 99, endPoint x: 397, endPoint y: 97, distance: 67.6
click at [397, 97] on span ""dlv_FCczwe4iJgKHchBv6wrN53"" at bounding box center [361, 98] width 74 height 5
copy span "dlv_FCczwe4iJgKHchBv6wrN53"
